Goal: Task Accomplishment & Management: Manage account settings

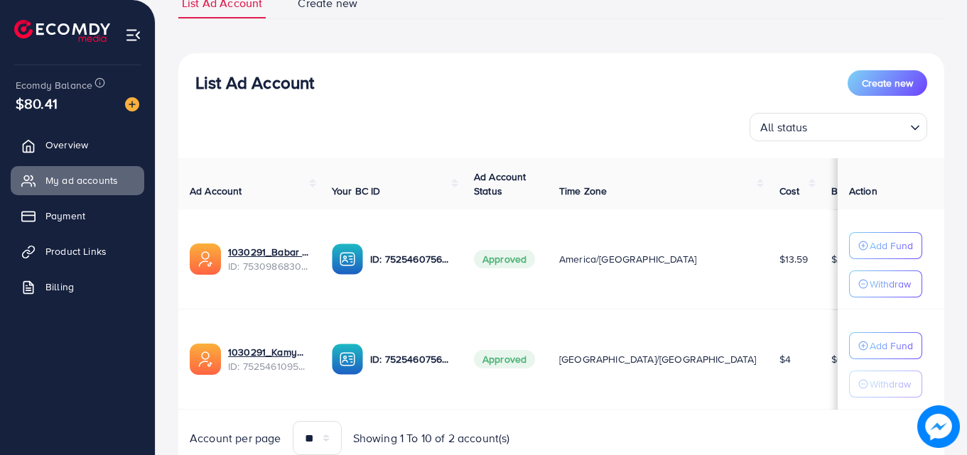
scroll to position [174, 0]
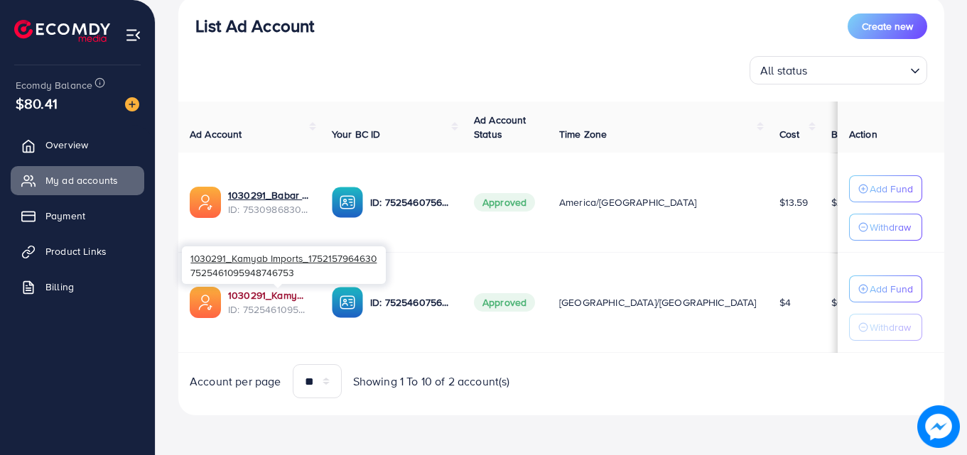
click at [261, 295] on link "1030291_Kamyab Imports_1752157964630" at bounding box center [268, 295] width 81 height 14
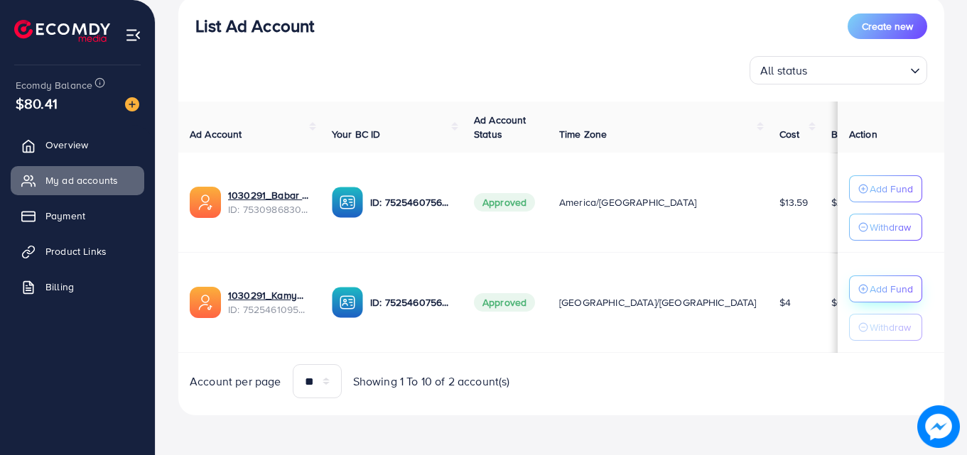
click at [870, 198] on p "Add Fund" at bounding box center [891, 188] width 43 height 17
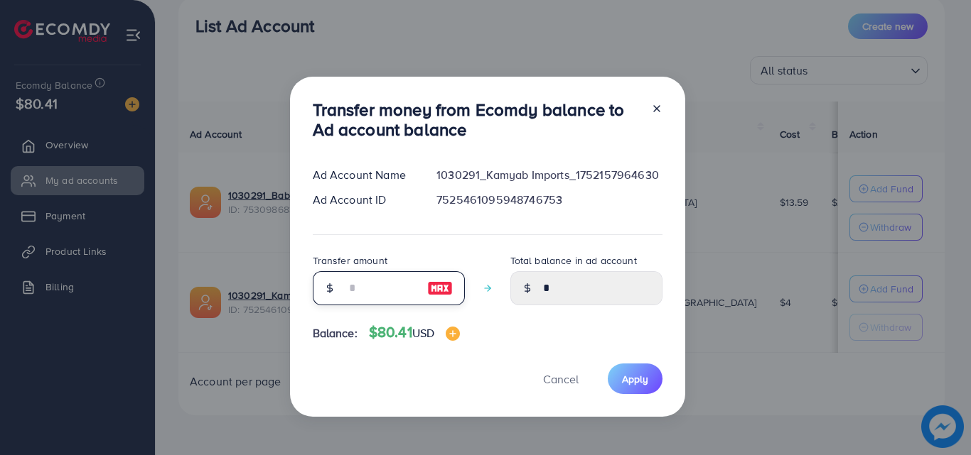
click at [349, 288] on input "number" at bounding box center [380, 288] width 71 height 34
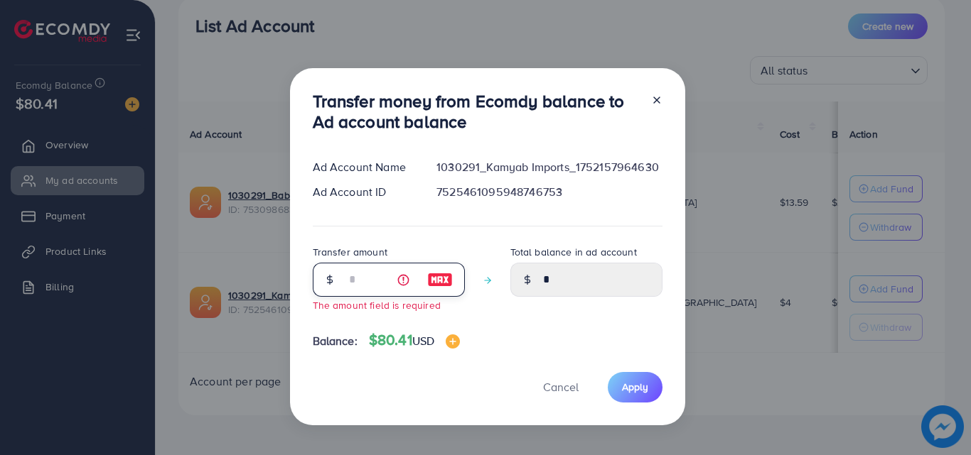
click at [354, 278] on input "number" at bounding box center [380, 280] width 71 height 34
click at [369, 284] on input "number" at bounding box center [380, 280] width 71 height 34
type input "*"
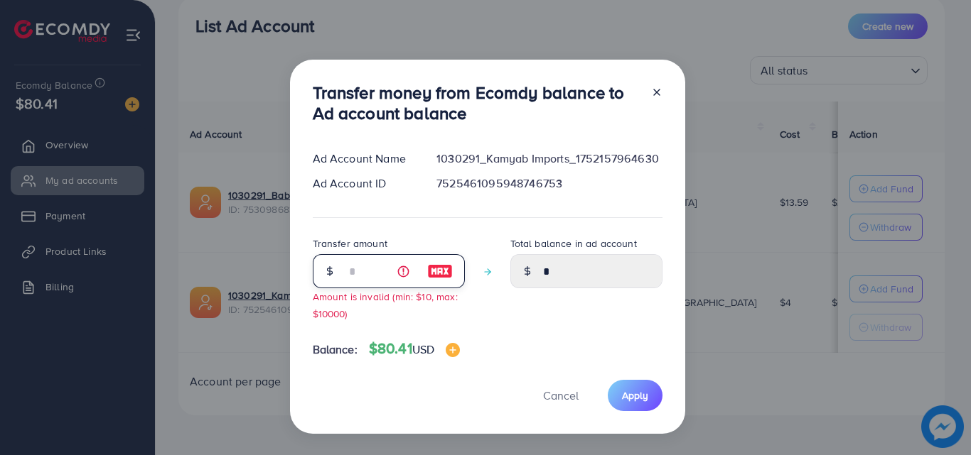
type input "****"
type input "**"
type input "*****"
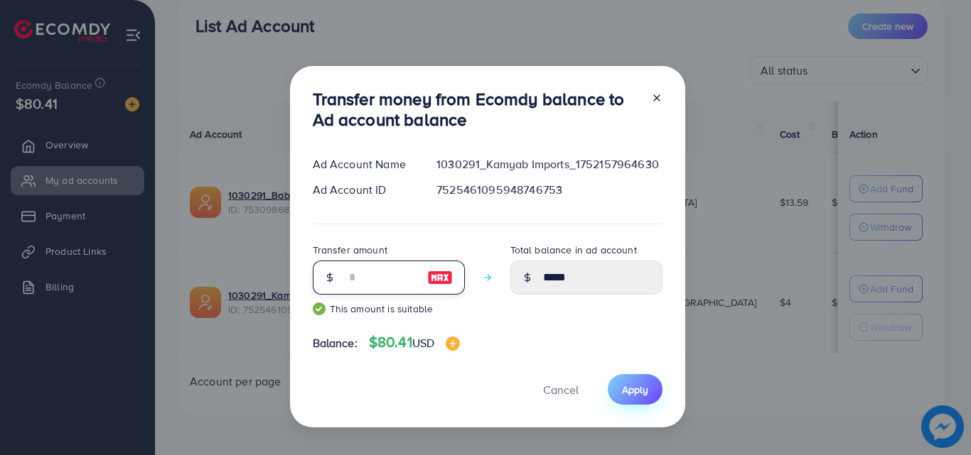
type input "**"
click at [628, 385] on span "Apply" at bounding box center [635, 390] width 26 height 14
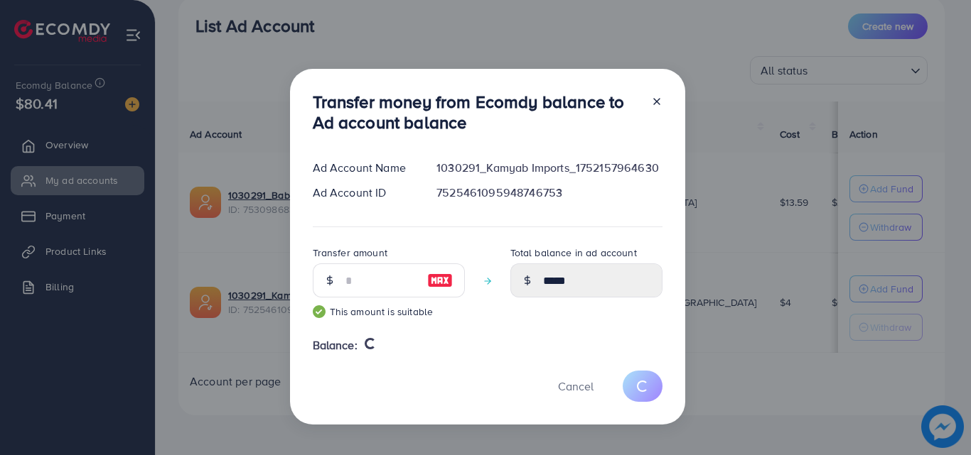
type input "*"
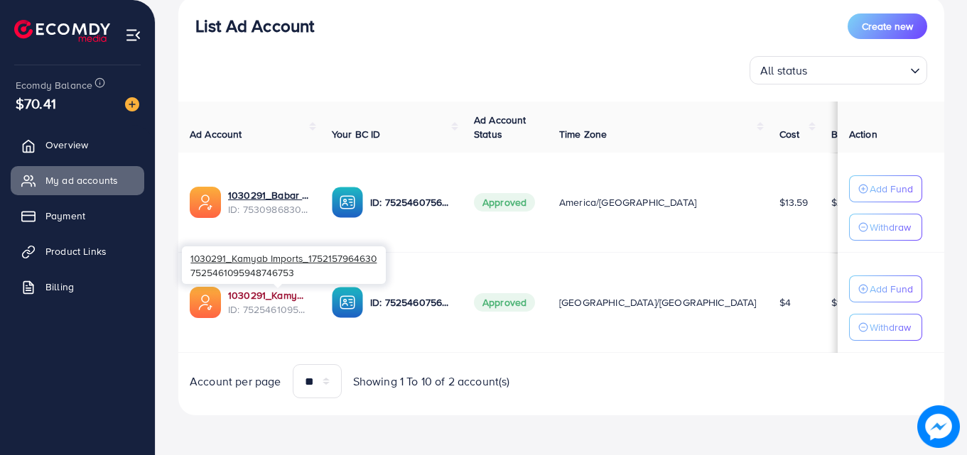
click at [269, 296] on link "1030291_Kamyab Imports_1752157964630" at bounding box center [268, 295] width 81 height 14
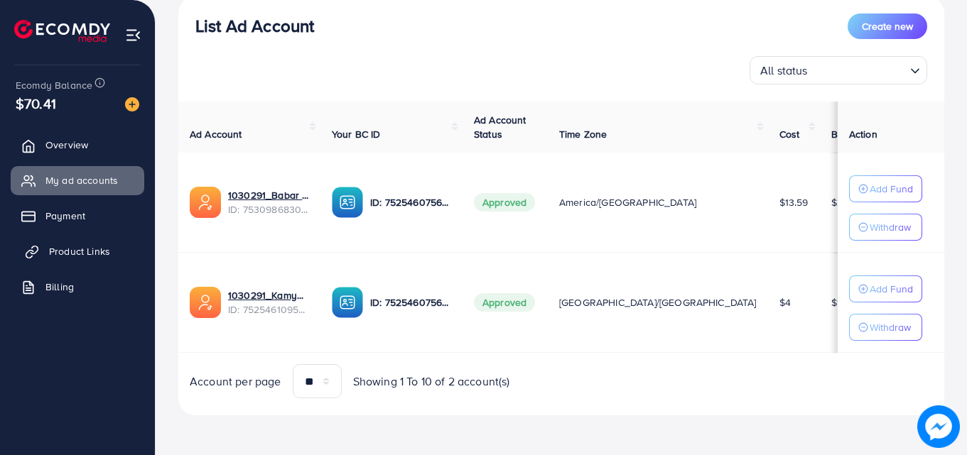
click at [82, 251] on span "Product Links" at bounding box center [79, 251] width 61 height 14
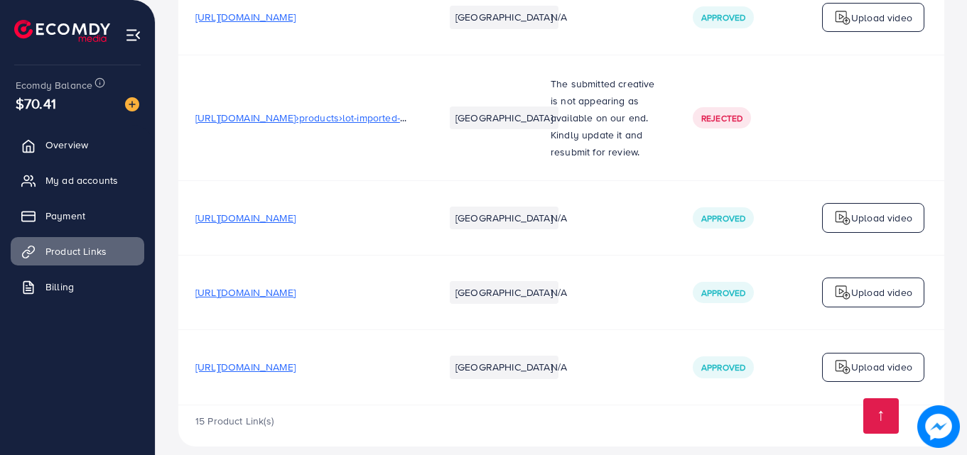
scroll to position [1852, 0]
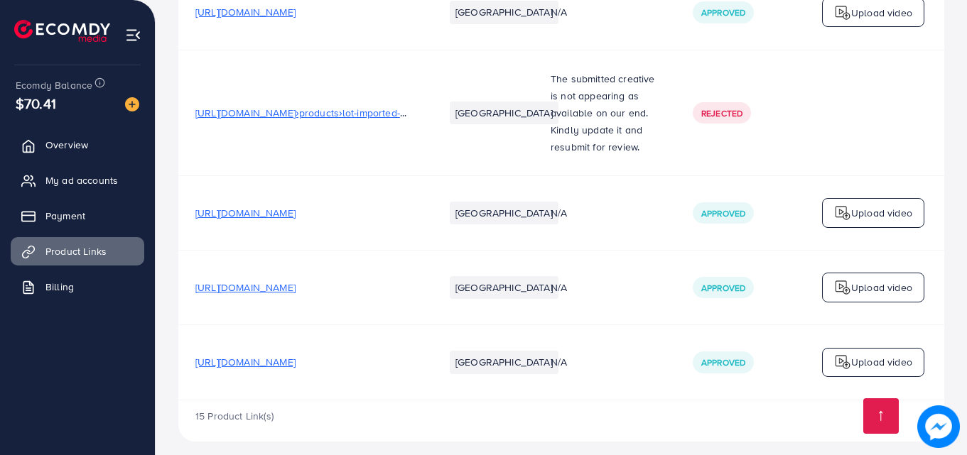
click at [296, 355] on span "[URL][DOMAIN_NAME]" at bounding box center [245, 362] width 100 height 14
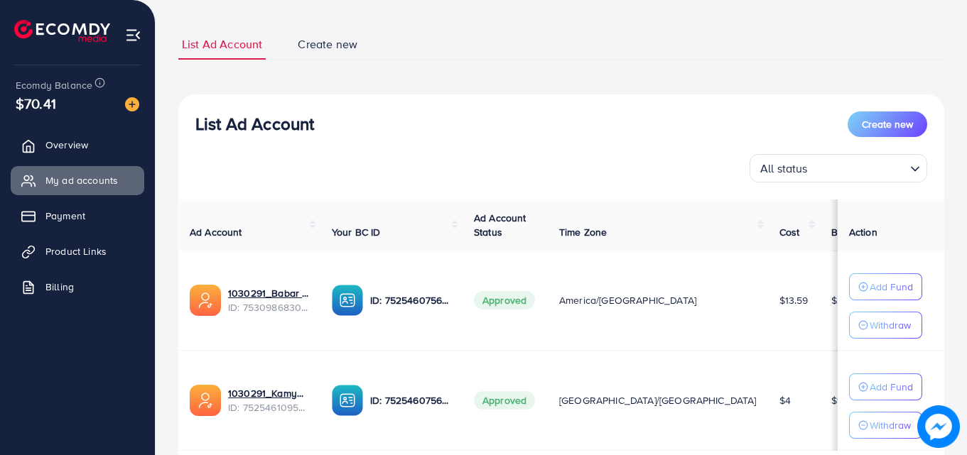
scroll to position [142, 0]
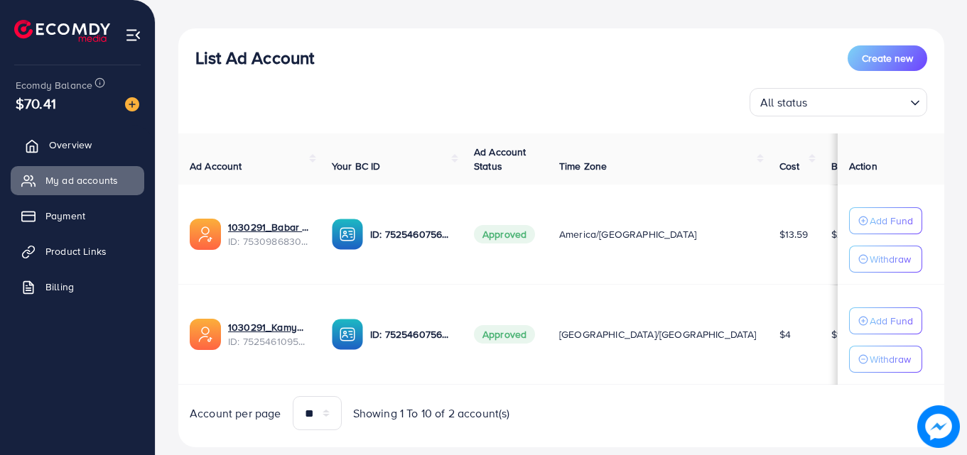
click at [60, 140] on span "Overview" at bounding box center [70, 145] width 43 height 14
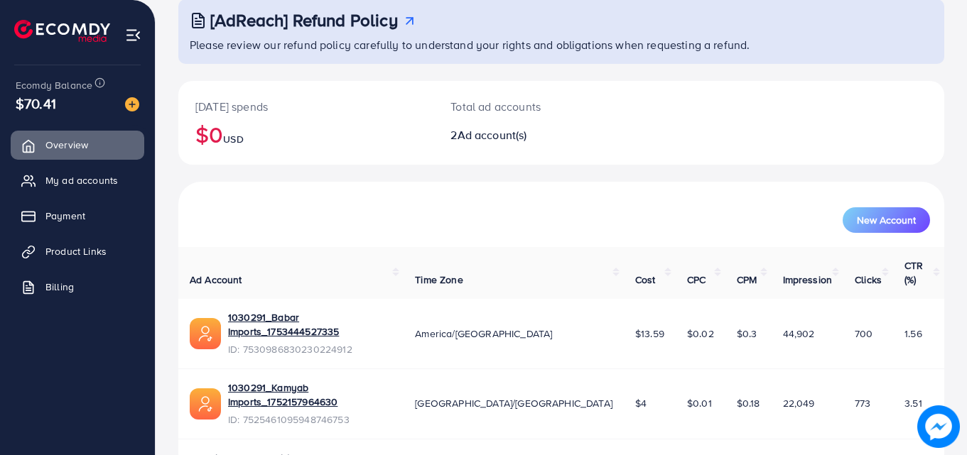
scroll to position [90, 0]
click at [78, 174] on span "My ad accounts" at bounding box center [85, 180] width 72 height 14
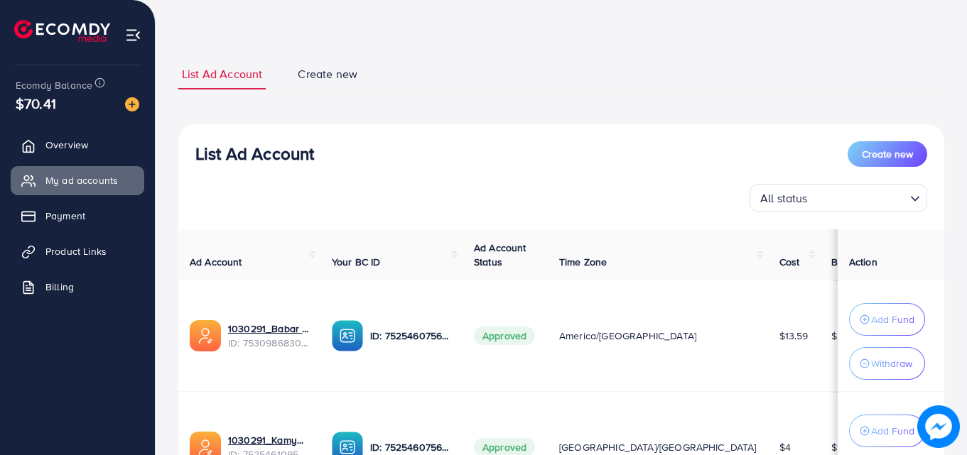
scroll to position [71, 0]
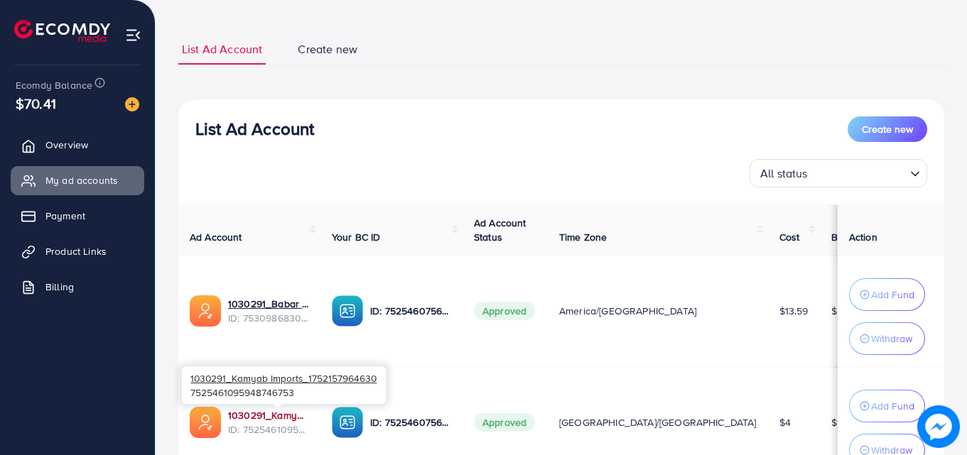
click at [273, 416] on link "1030291_Kamyab Imports_1752157964630" at bounding box center [268, 416] width 81 height 14
